Goal: Task Accomplishment & Management: Manage account settings

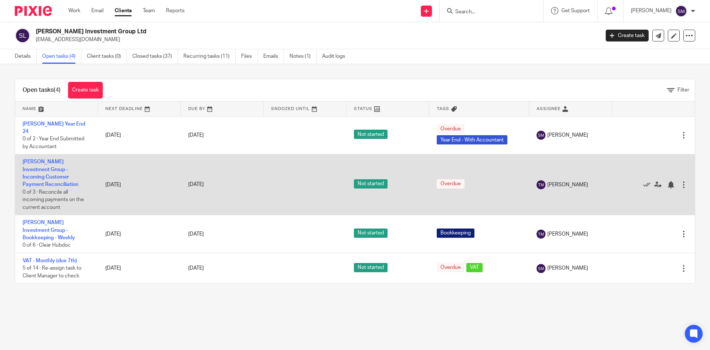
click at [52, 165] on td "Shamot Investment Group - Incoming Customer Payment Reconciliation 0 of 3 · Rec…" at bounding box center [56, 184] width 83 height 61
click at [54, 169] on link "[PERSON_NAME] Investment Group - Incoming Customer Payment Reconciliation" at bounding box center [51, 173] width 56 height 28
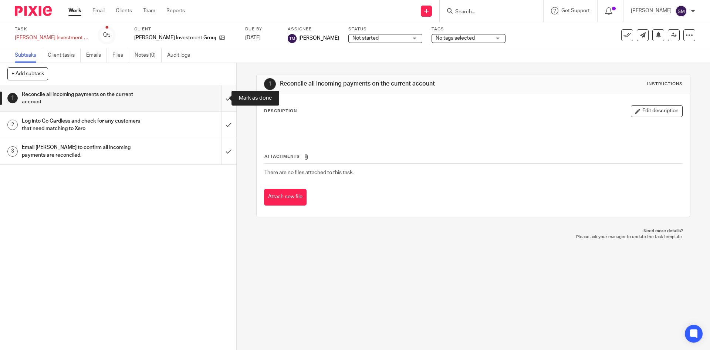
click at [219, 95] on input "submit" at bounding box center [118, 98] width 236 height 26
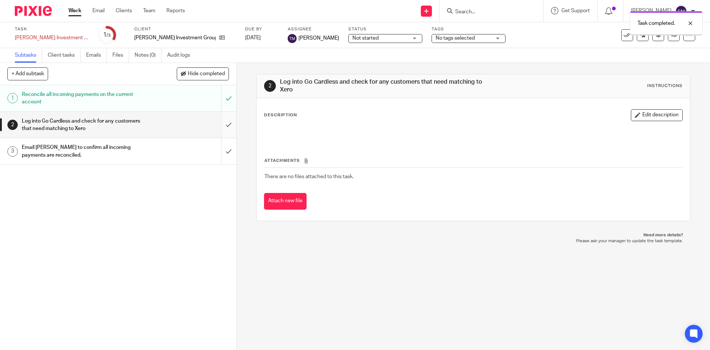
click at [221, 124] on input "submit" at bounding box center [118, 125] width 236 height 26
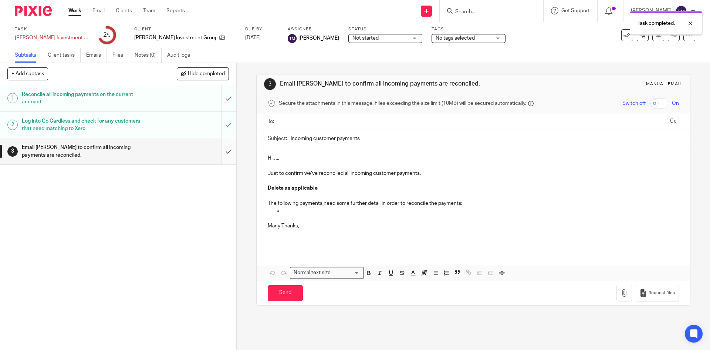
click at [219, 152] on input "submit" at bounding box center [118, 151] width 236 height 26
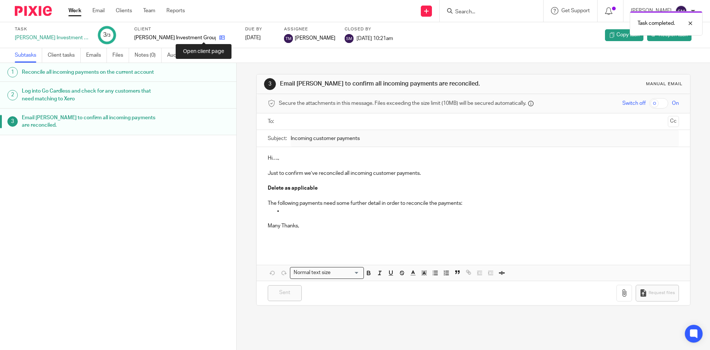
click at [219, 38] on icon at bounding box center [222, 38] width 6 height 6
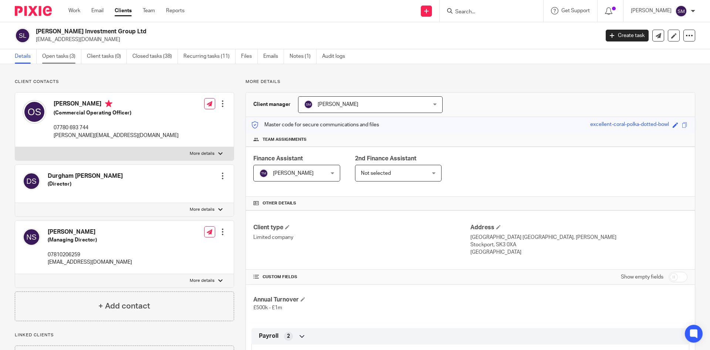
click at [62, 53] on link "Open tasks (3)" at bounding box center [61, 56] width 39 height 14
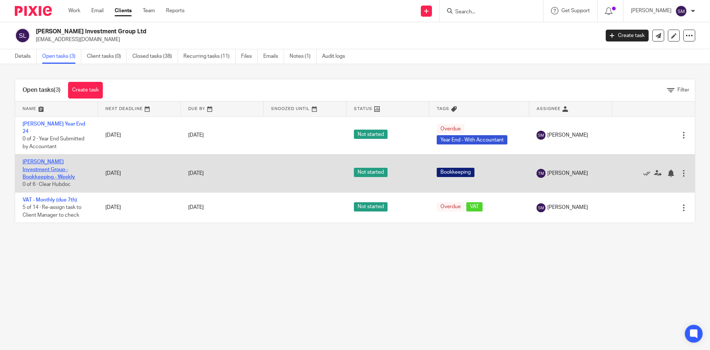
click at [55, 161] on link "[PERSON_NAME] Investment Group - Bookkeeping - Weekly" at bounding box center [49, 169] width 53 height 20
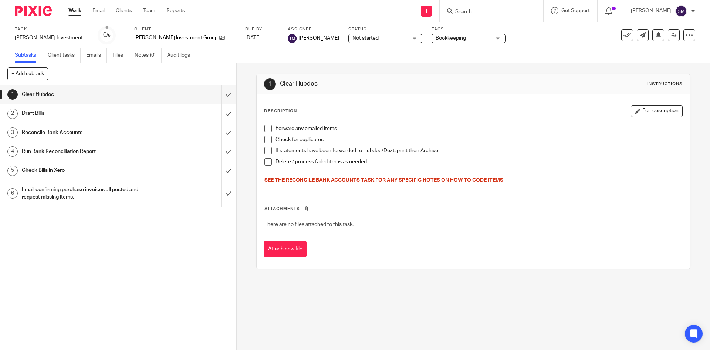
click at [264, 125] on span at bounding box center [267, 128] width 7 height 7
click at [264, 136] on span at bounding box center [267, 139] width 7 height 7
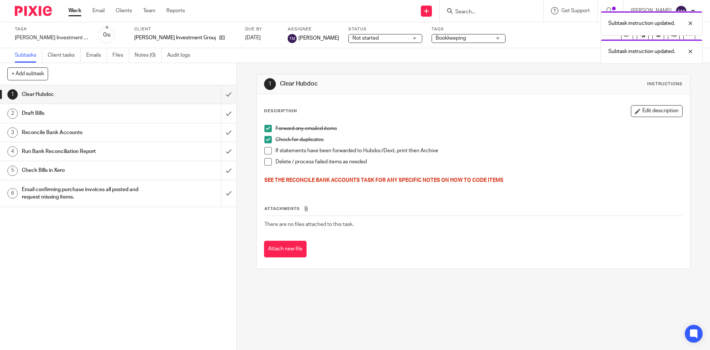
click at [268, 152] on span at bounding box center [267, 150] width 7 height 7
click at [265, 162] on span at bounding box center [267, 161] width 7 height 7
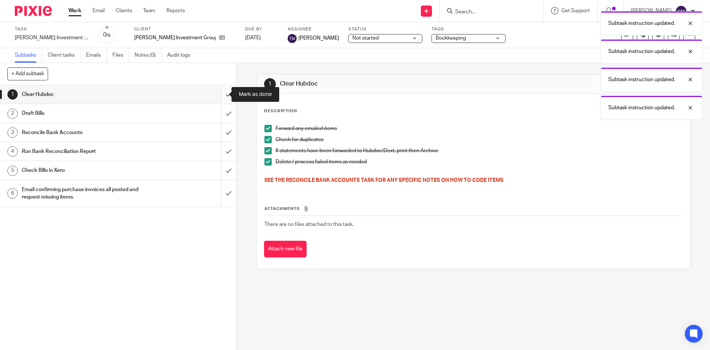
click at [220, 94] on input "submit" at bounding box center [118, 94] width 236 height 18
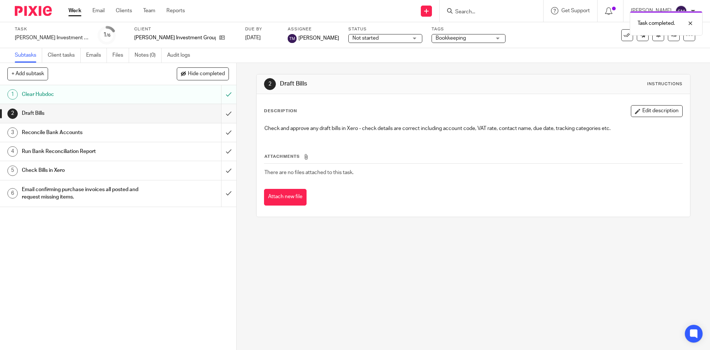
click at [222, 114] on input "submit" at bounding box center [118, 113] width 236 height 18
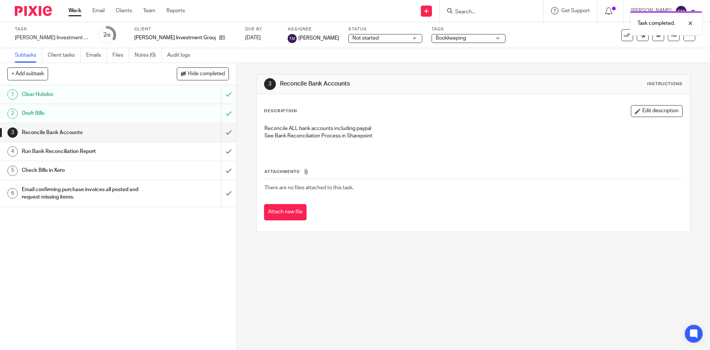
click at [220, 133] on input "submit" at bounding box center [118, 132] width 236 height 18
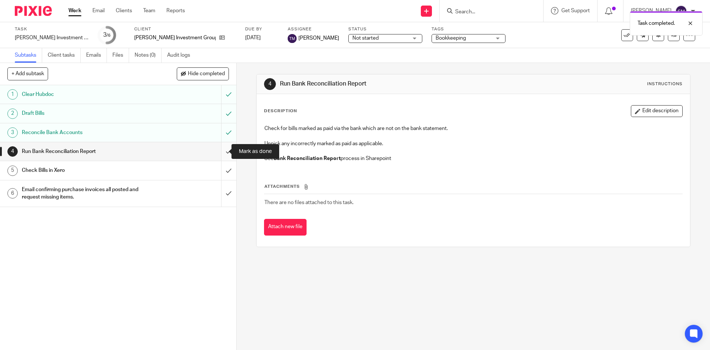
click at [219, 150] on input "submit" at bounding box center [118, 151] width 236 height 18
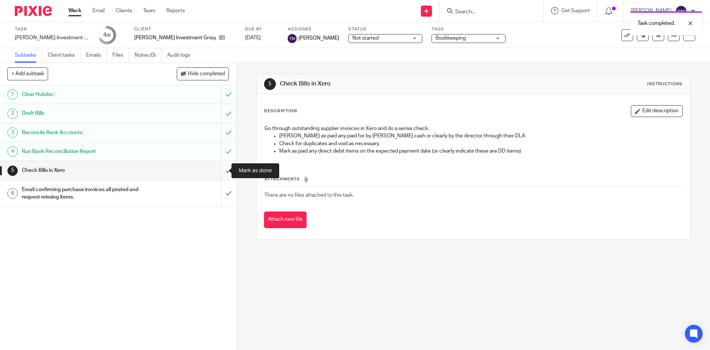
click at [222, 170] on input "submit" at bounding box center [118, 170] width 236 height 18
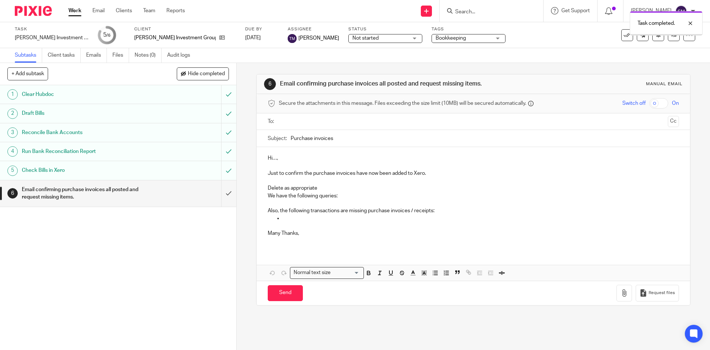
click at [282, 156] on p "Hi…," at bounding box center [473, 157] width 411 height 7
click at [288, 119] on input "text" at bounding box center [472, 121] width 383 height 9
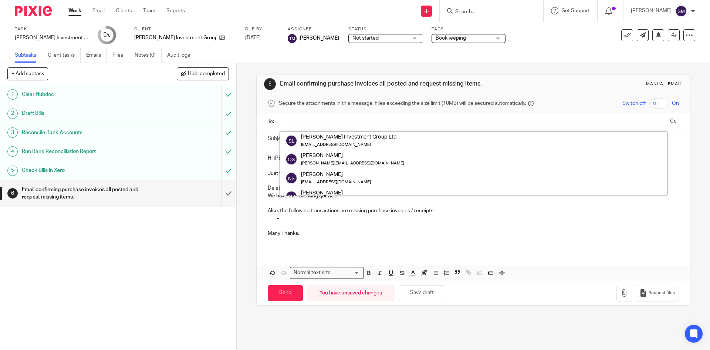
scroll to position [74, 0]
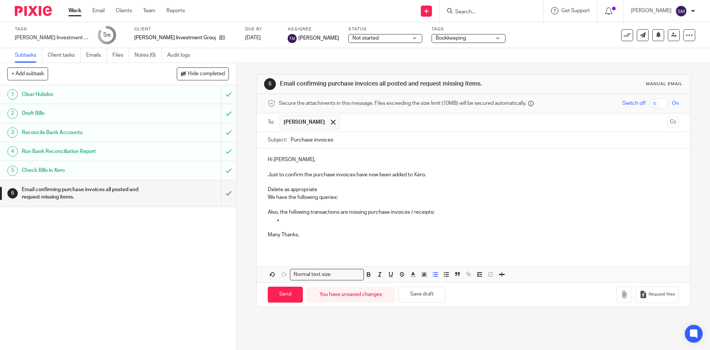
click at [284, 216] on p at bounding box center [481, 219] width 396 height 7
click at [331, 122] on span at bounding box center [333, 121] width 5 height 5
click at [318, 206] on p at bounding box center [473, 202] width 411 height 7
click at [220, 194] on input "submit" at bounding box center [118, 193] width 236 height 26
